Goal: Find specific page/section: Find specific page/section

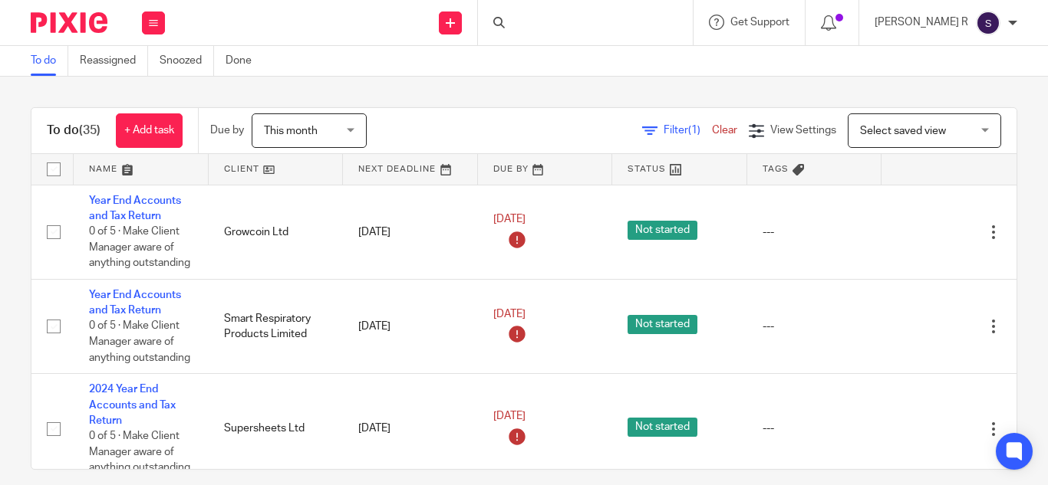
click at [654, 6] on div at bounding box center [585, 22] width 215 height 45
click at [642, 13] on form at bounding box center [589, 22] width 163 height 19
click at [627, 30] on input "Search" at bounding box center [577, 25] width 138 height 14
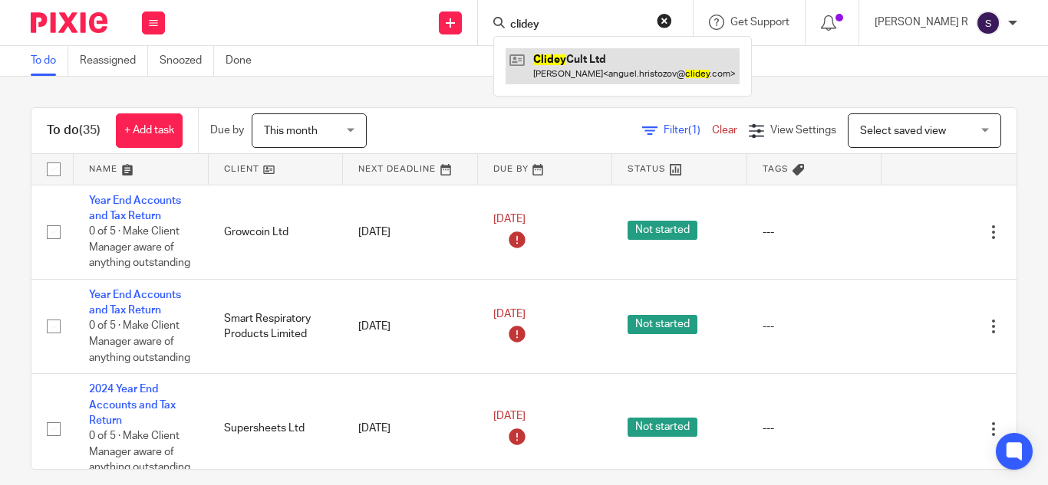
type input "clidey"
click at [623, 70] on link at bounding box center [622, 65] width 234 height 35
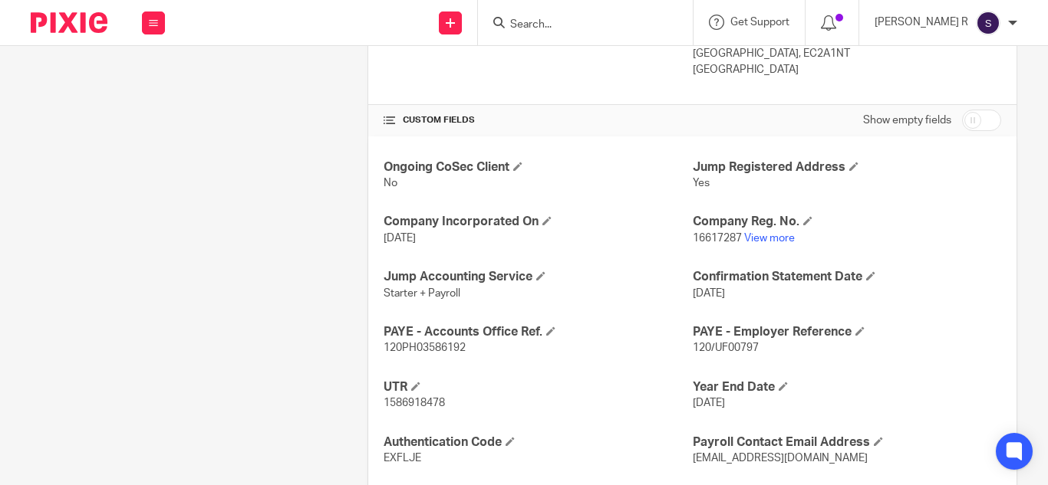
scroll to position [474, 0]
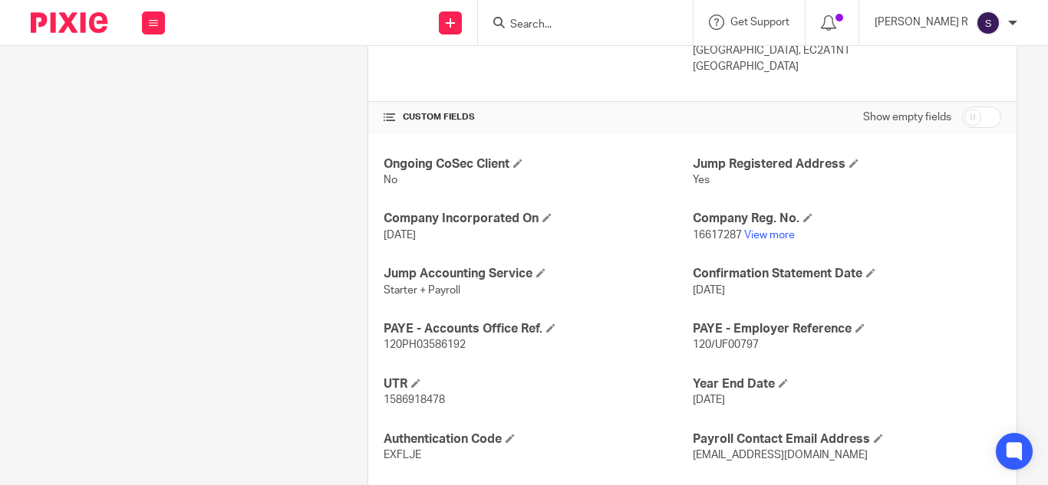
click at [747, 340] on span "120/UF00797" at bounding box center [726, 345] width 66 height 11
drag, startPoint x: 747, startPoint y: 340, endPoint x: 740, endPoint y: 344, distance: 8.3
click at [740, 344] on span "120/UF00797" at bounding box center [726, 345] width 66 height 11
copy span "UF00797"
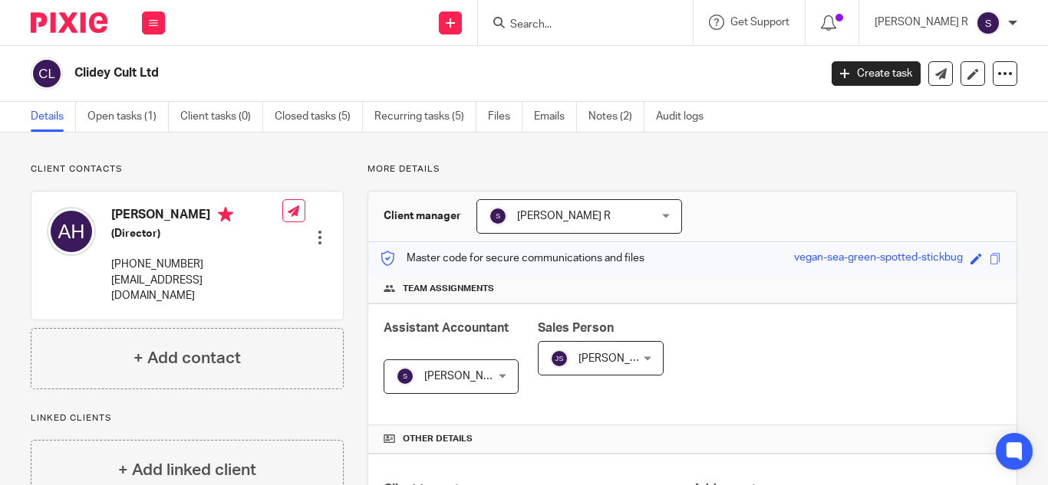
click at [123, 218] on h4 "[PERSON_NAME]" at bounding box center [196, 216] width 171 height 19
copy h4 "[PERSON_NAME]"
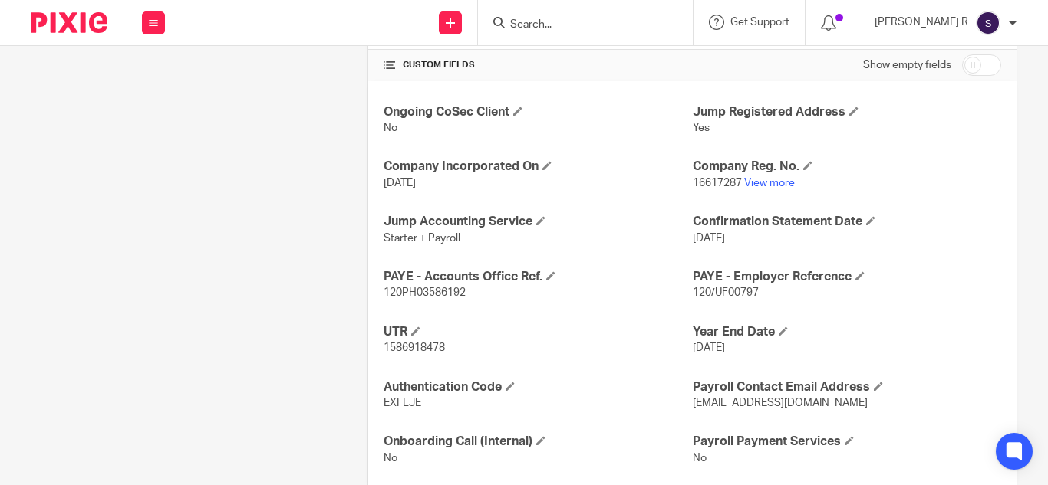
scroll to position [561, 0]
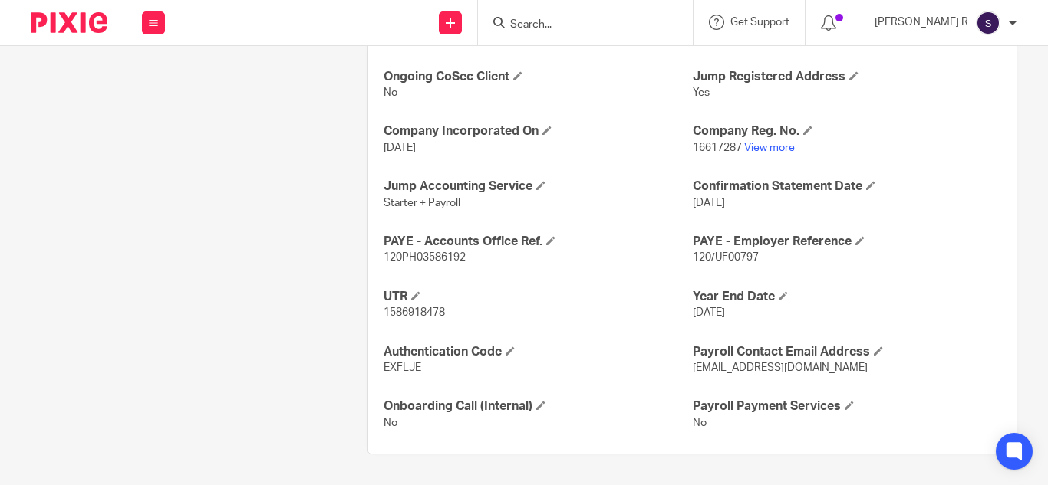
click at [705, 259] on span "120/UF00797" at bounding box center [726, 257] width 66 height 11
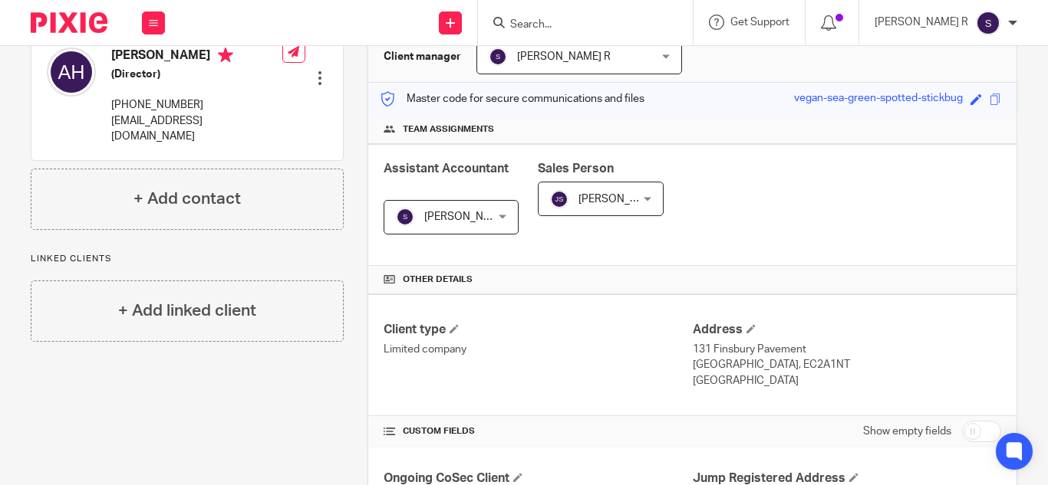
scroll to position [0, 0]
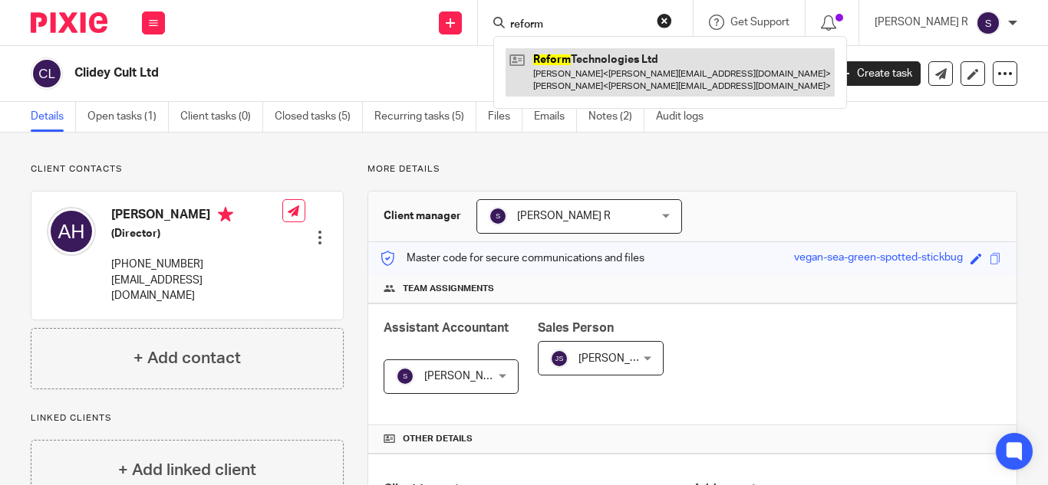
type input "reform"
click at [636, 87] on link at bounding box center [669, 72] width 329 height 48
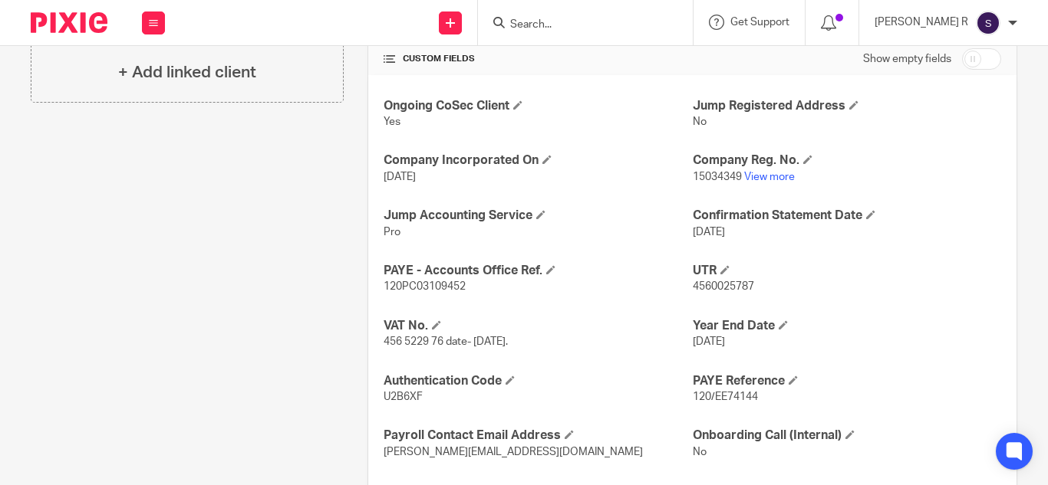
scroll to position [607, 0]
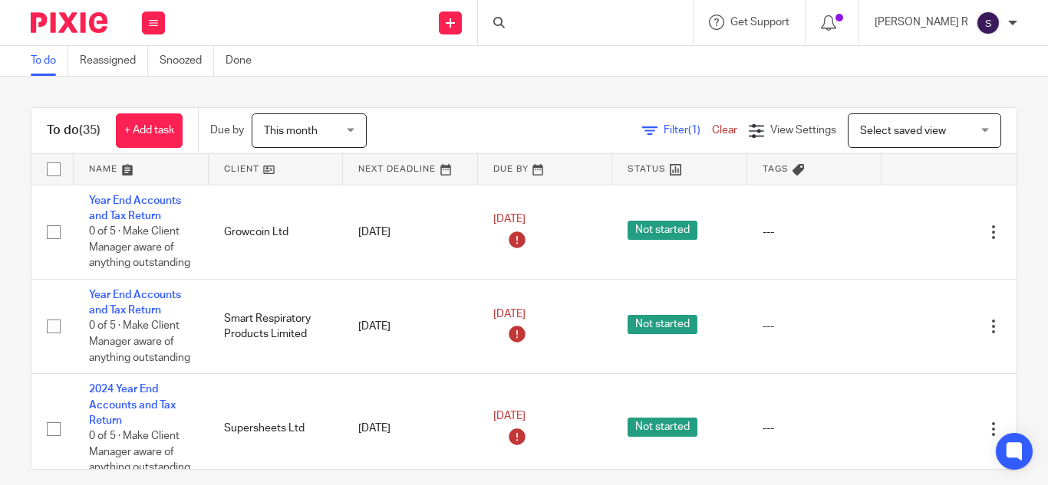
click at [578, 23] on div at bounding box center [585, 22] width 215 height 45
click at [574, 19] on input "Search" at bounding box center [577, 25] width 138 height 14
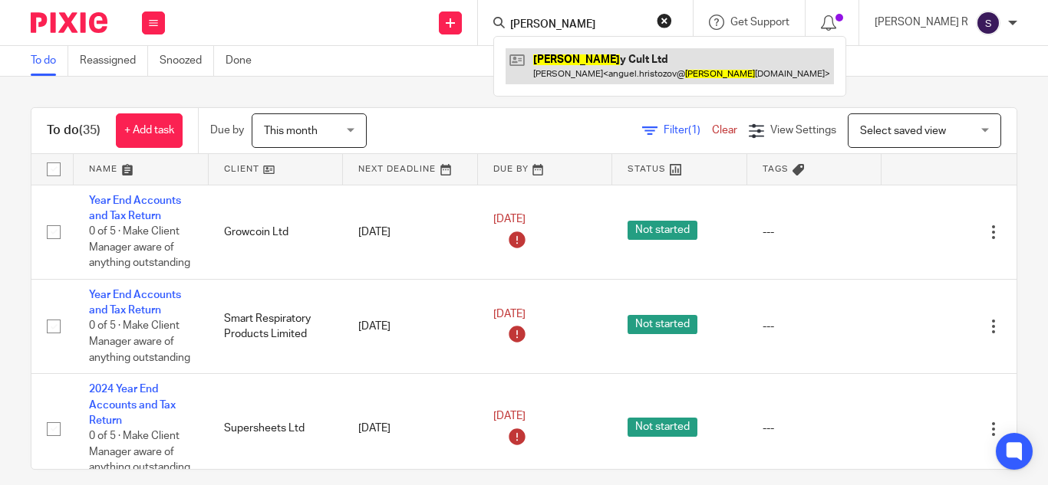
type input "[PERSON_NAME]"
click at [620, 58] on link at bounding box center [669, 65] width 328 height 35
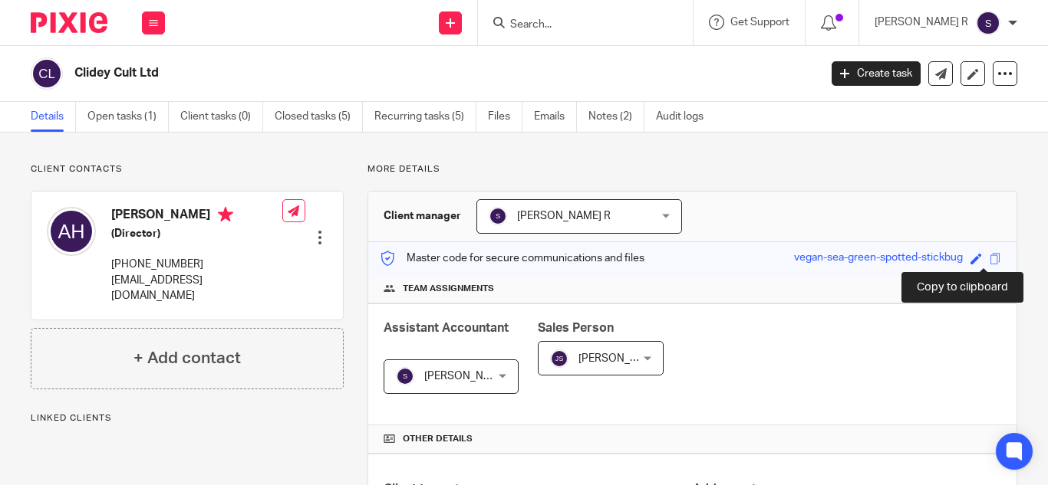
click at [989, 260] on span at bounding box center [995, 259] width 12 height 12
